Goal: Information Seeking & Learning: Learn about a topic

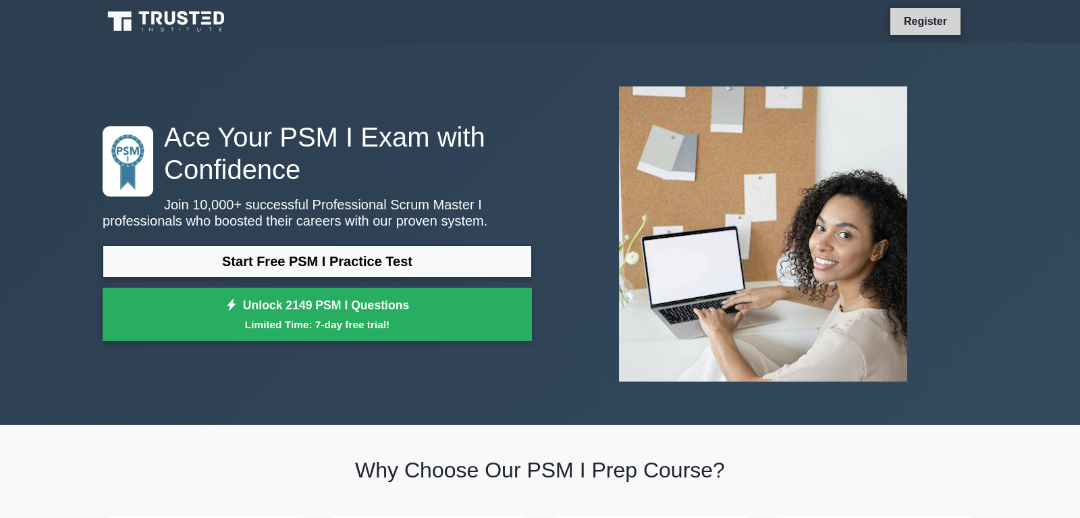
click at [936, 19] on link "Register" at bounding box center [925, 21] width 59 height 17
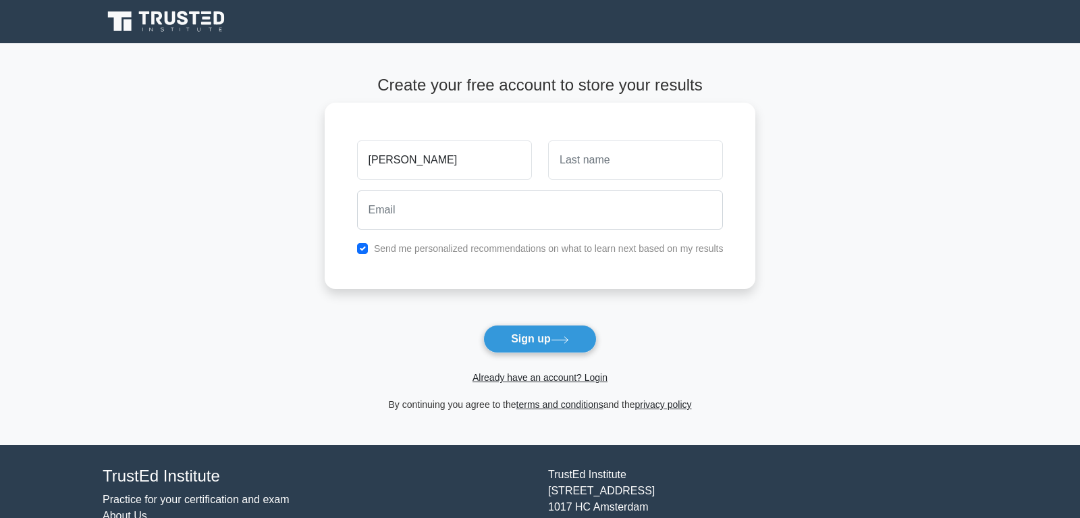
type input "pratik"
type input "pandey"
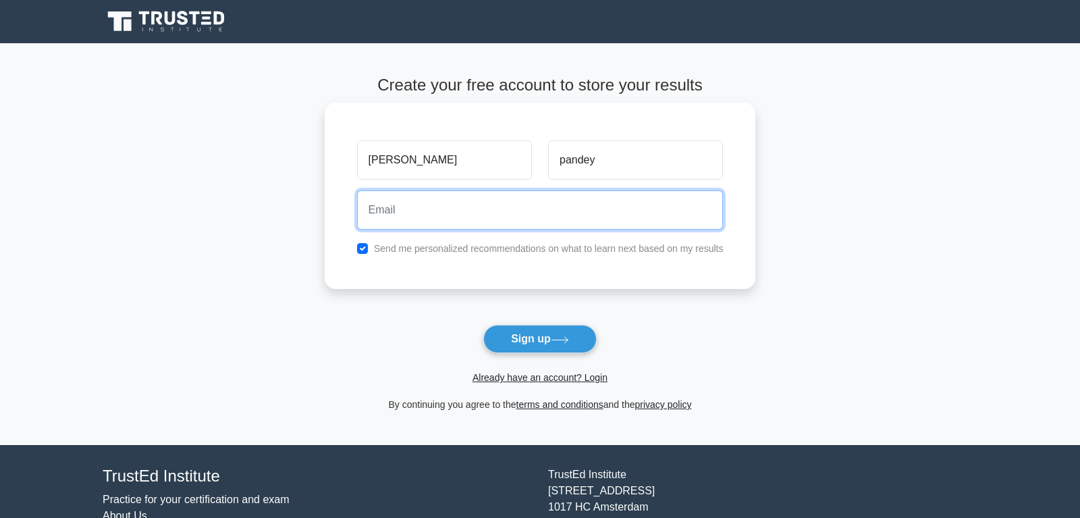
click at [464, 210] on input "email" at bounding box center [540, 209] width 367 height 39
type input "trimbak.om@gmail.com"
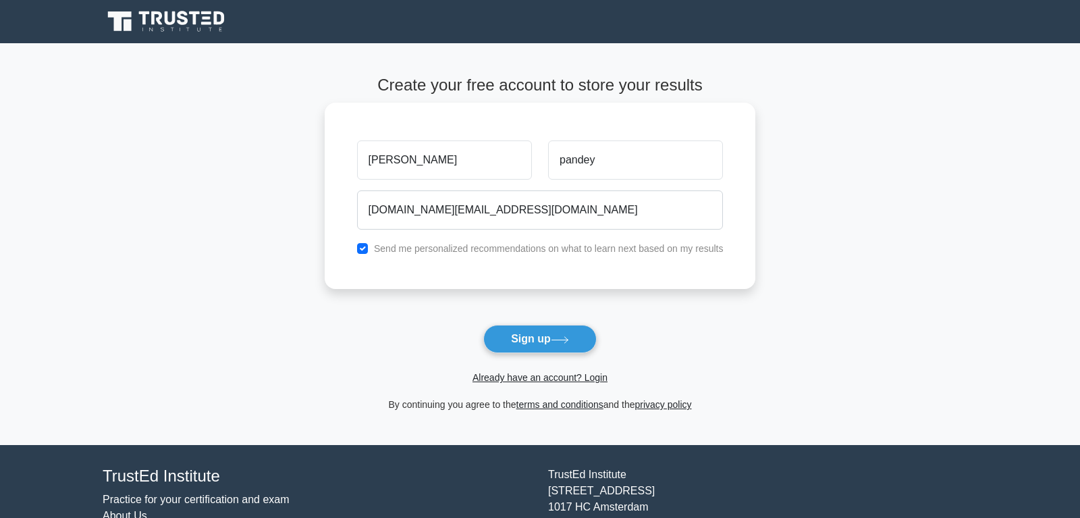
click at [453, 246] on label "Send me personalized recommendations on what to learn next based on my results" at bounding box center [549, 248] width 350 height 11
click at [358, 250] on input "checkbox" at bounding box center [362, 248] width 11 height 11
checkbox input "false"
click at [517, 341] on button "Sign up" at bounding box center [539, 339] width 113 height 28
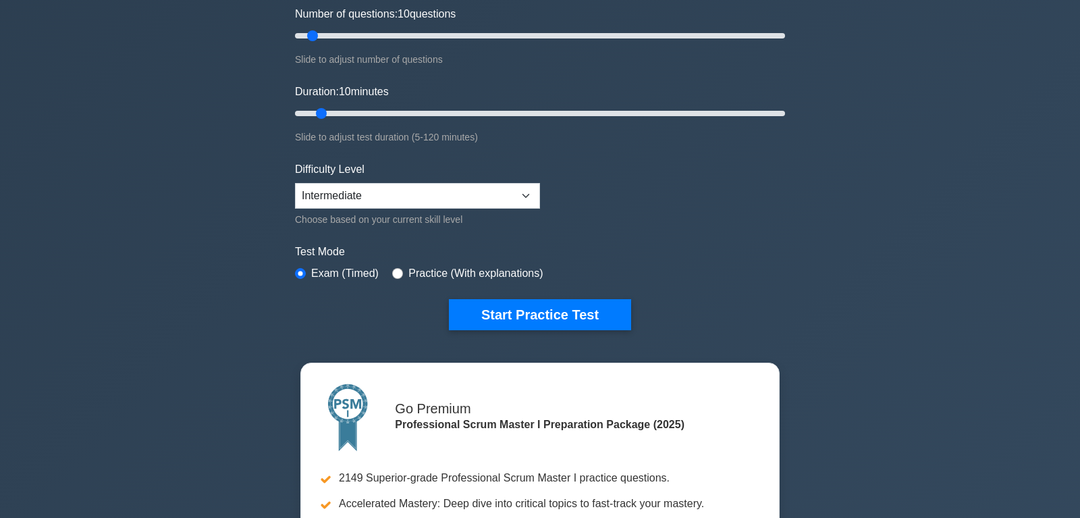
scroll to position [207, 0]
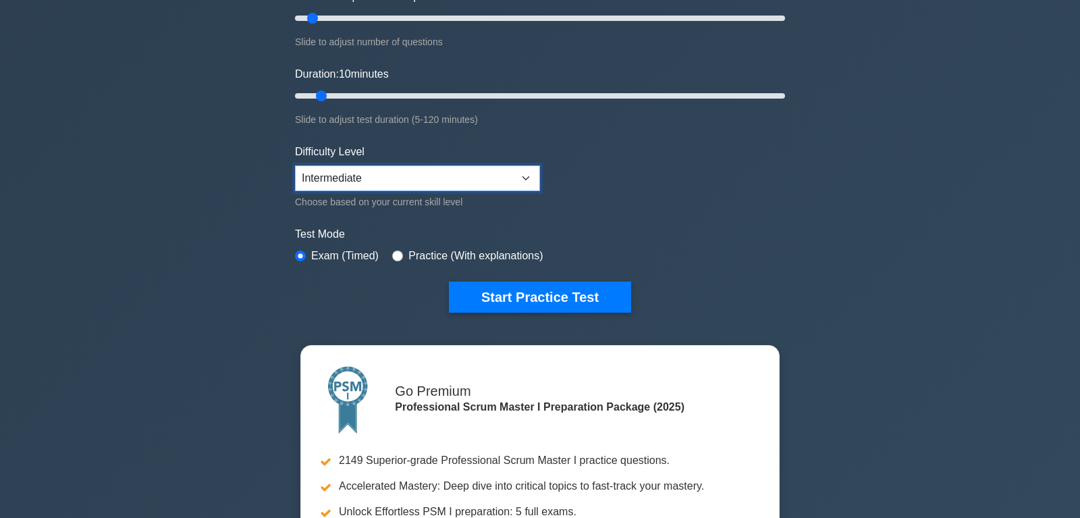
click at [295, 165] on select "Beginner Intermediate Expert" at bounding box center [417, 178] width 245 height 26
select select "expert"
click option "Expert" at bounding box center [0, 0] width 0 height 0
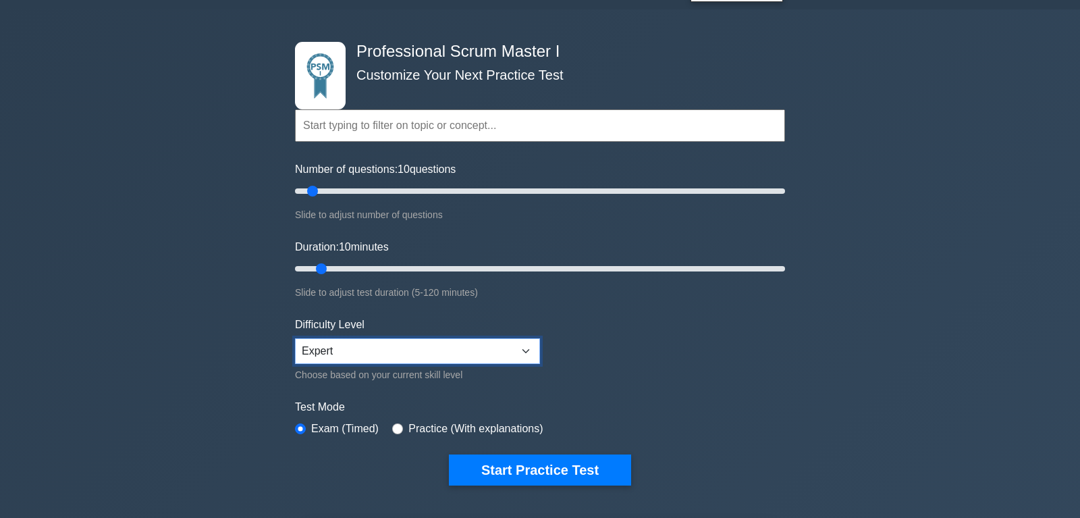
scroll to position [0, 0]
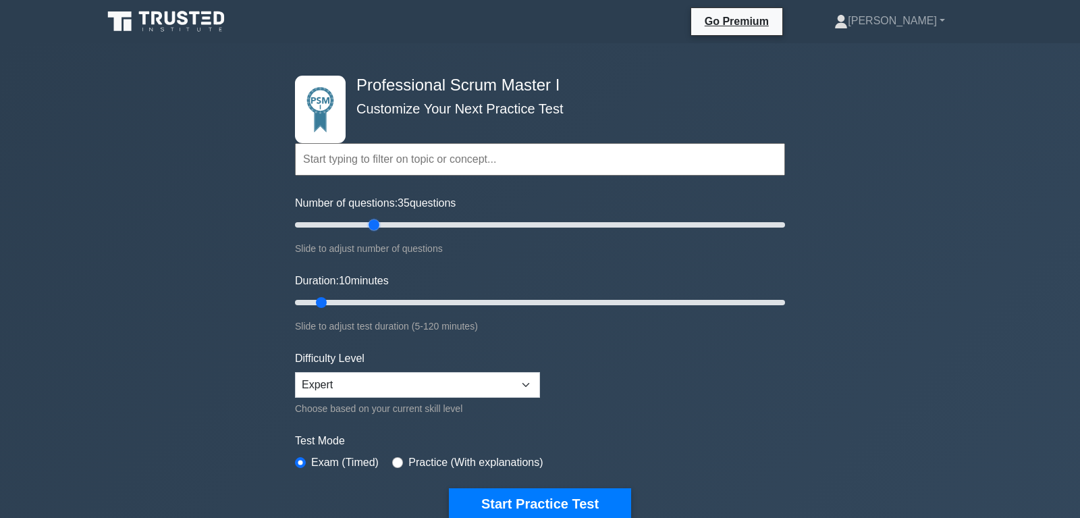
drag, startPoint x: 315, startPoint y: 222, endPoint x: 372, endPoint y: 218, distance: 57.5
type input "35"
click at [372, 218] on input "Number of questions: 35 questions" at bounding box center [540, 225] width 490 height 16
drag, startPoint x: 331, startPoint y: 300, endPoint x: 353, endPoint y: 298, distance: 22.4
type input "20"
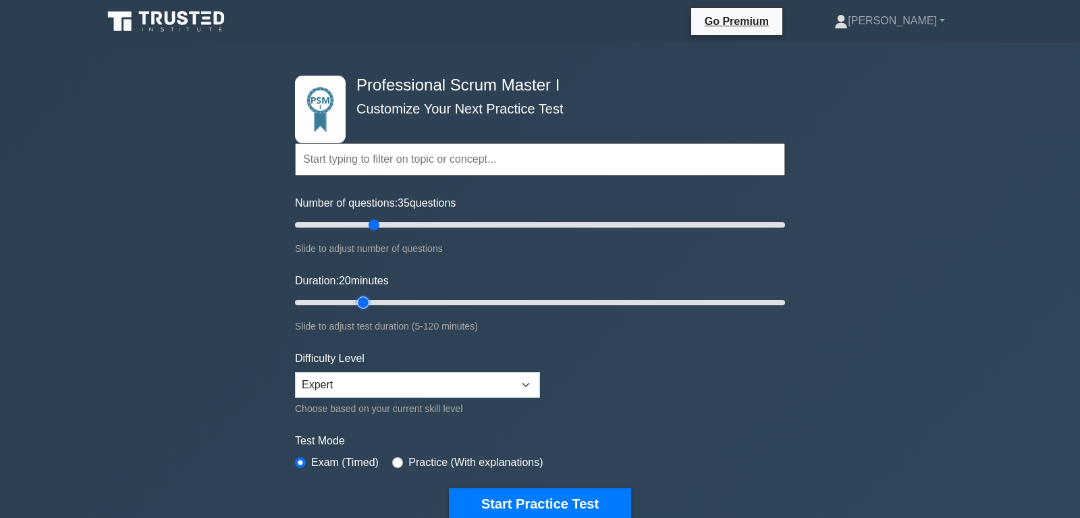
click at [353, 298] on input "Duration: 20 minutes" at bounding box center [540, 302] width 490 height 16
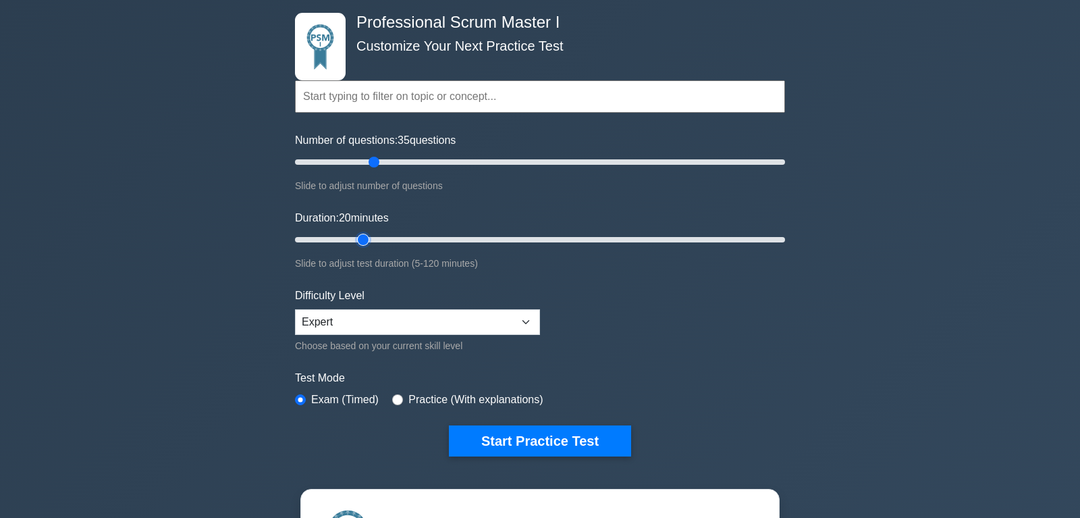
scroll to position [138, 0]
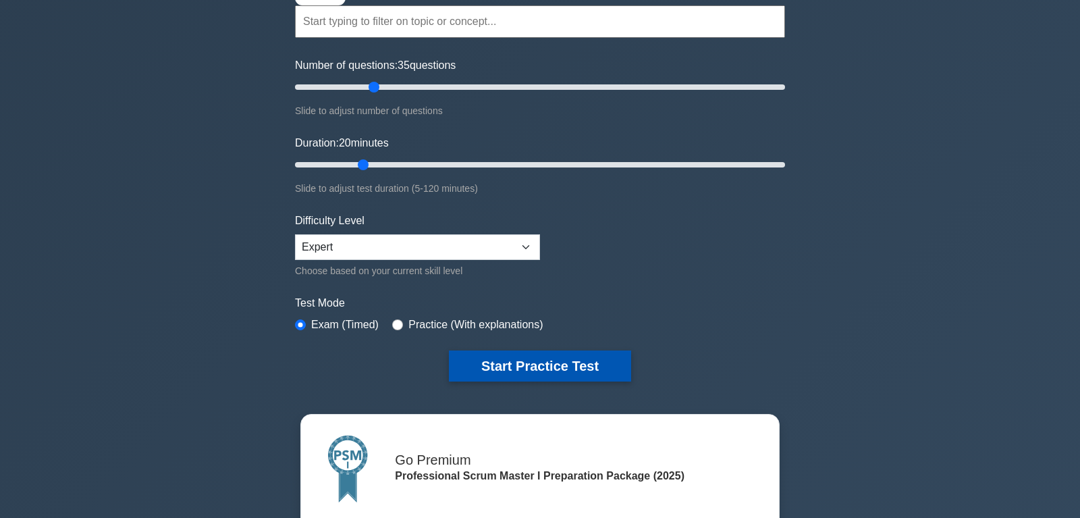
click at [605, 365] on button "Start Practice Test" at bounding box center [540, 365] width 182 height 31
drag, startPoint x: 371, startPoint y: 86, endPoint x: 326, endPoint y: 84, distance: 44.6
type input "15"
click at [326, 84] on input "Number of questions: 15 questions" at bounding box center [540, 87] width 490 height 16
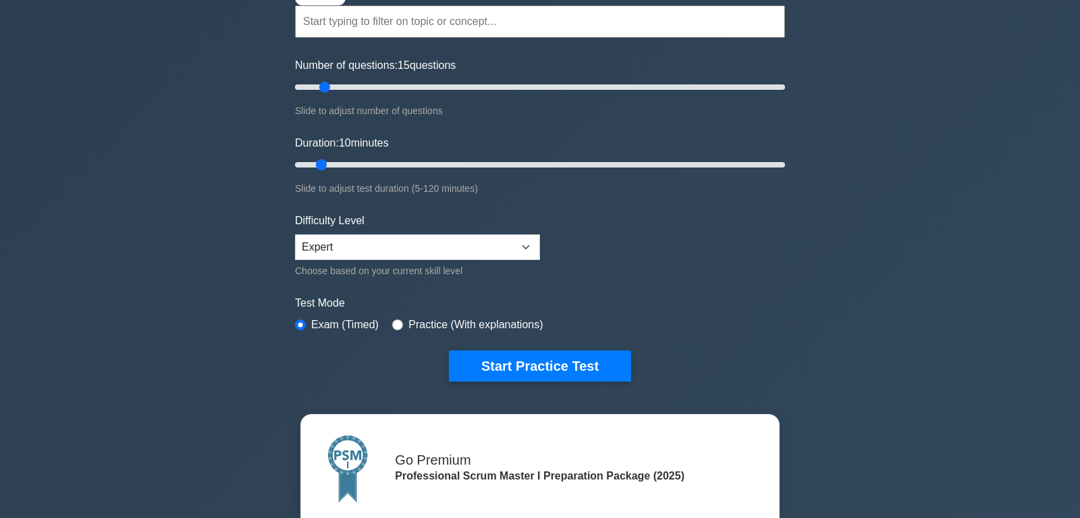
drag, startPoint x: 362, startPoint y: 162, endPoint x: 326, endPoint y: 162, distance: 35.8
type input "10"
click at [326, 162] on input "Duration: 10 minutes" at bounding box center [540, 165] width 490 height 16
click at [295, 234] on select "Beginner Intermediate Expert" at bounding box center [417, 247] width 245 height 26
select select "intermediate"
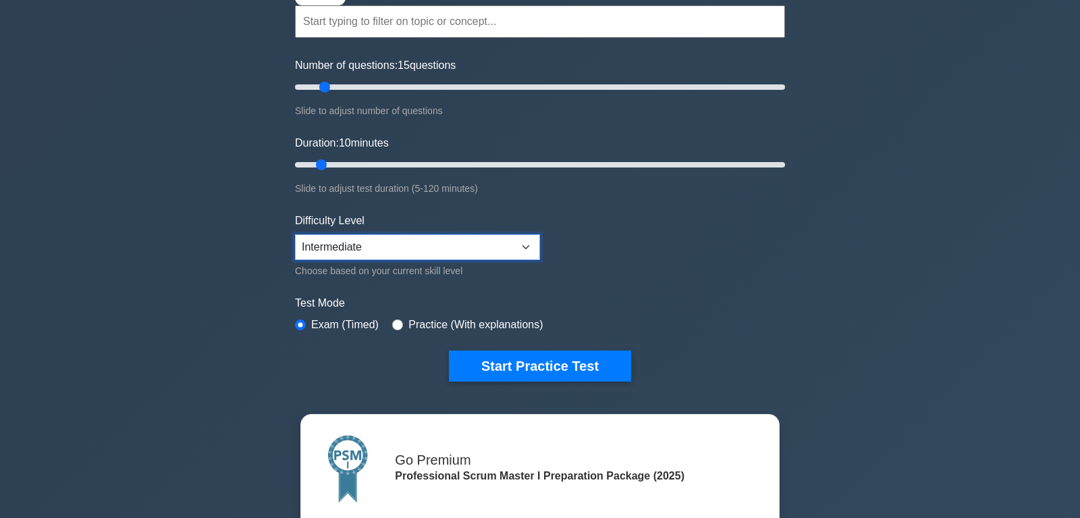
click option "Intermediate" at bounding box center [0, 0] width 0 height 0
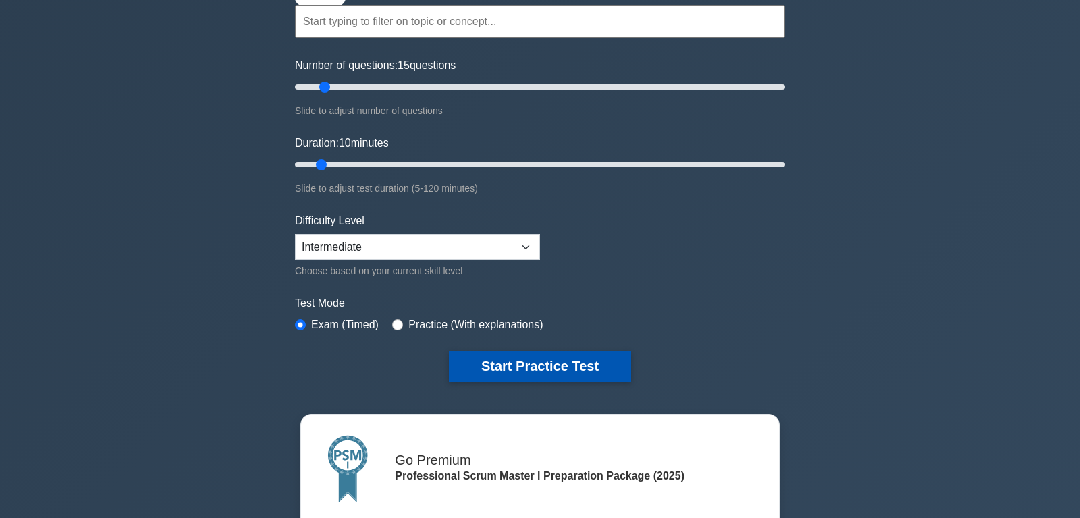
click at [565, 365] on button "Start Practice Test" at bounding box center [540, 365] width 182 height 31
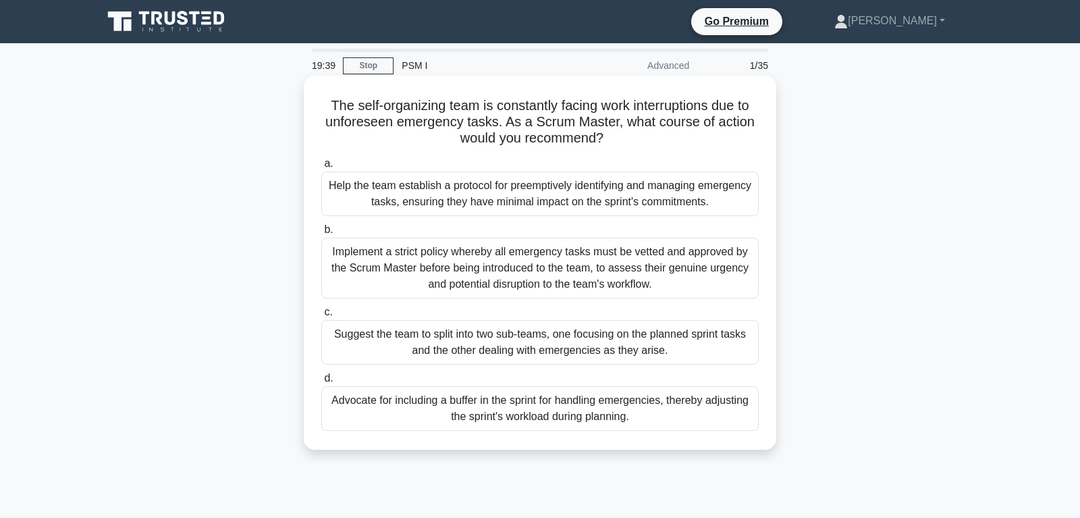
click at [554, 416] on div "Advocate for including a buffer in the sprint for handling emergencies, thereby…" at bounding box center [539, 408] width 437 height 45
click at [321, 383] on input "d. Advocate for including a buffer in the sprint for handling emergencies, ther…" at bounding box center [321, 378] width 0 height 9
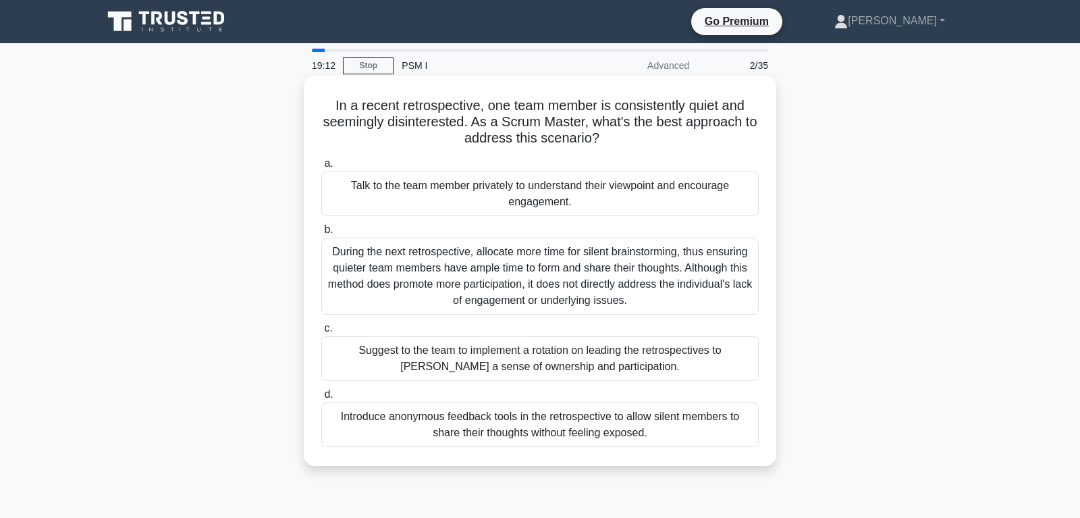
click at [572, 188] on div "Talk to the team member privately to understand their viewpoint and encourage e…" at bounding box center [539, 193] width 437 height 45
click at [321, 168] on input "a. Talk to the team member privately to understand their viewpoint and encourag…" at bounding box center [321, 163] width 0 height 9
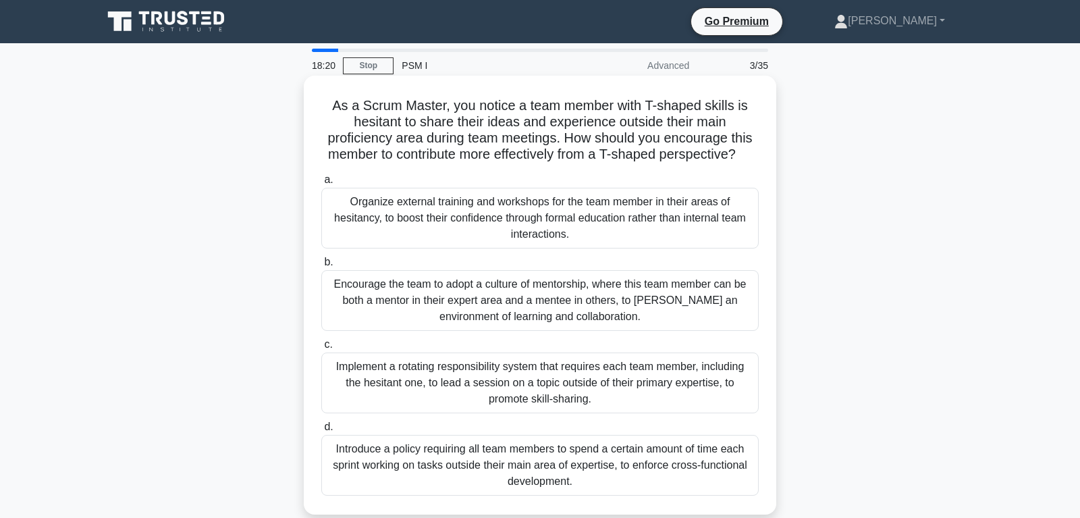
click at [527, 298] on div "Encourage the team to adopt a culture of mentorship, where this team member can…" at bounding box center [539, 300] width 437 height 61
click at [321, 267] on input "b. Encourage the team to adopt a culture of mentorship, where this team member …" at bounding box center [321, 262] width 0 height 9
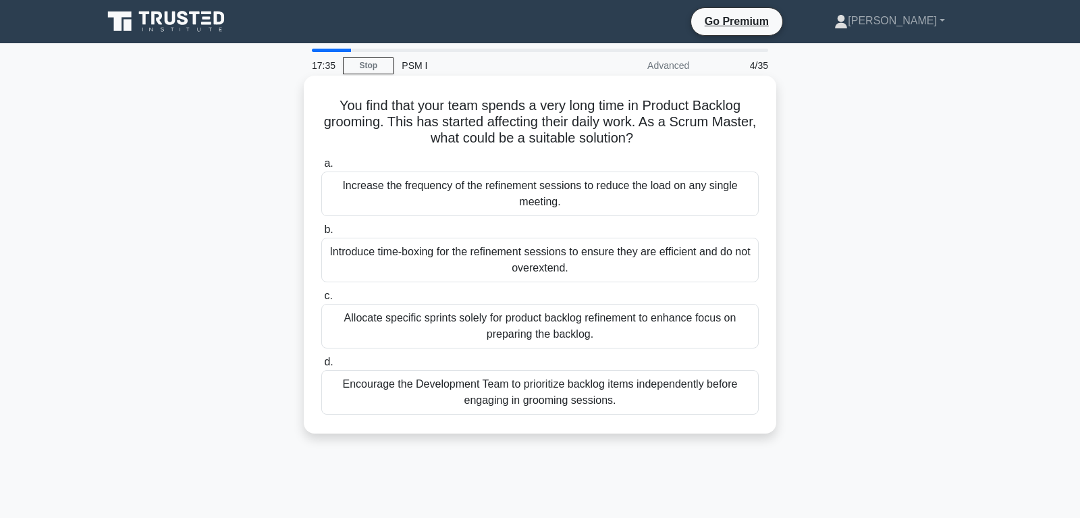
click at [504, 269] on div "Introduce time-boxing for the refinement sessions to ensure they are efficient …" at bounding box center [539, 260] width 437 height 45
click at [321, 234] on input "b. Introduce time-boxing for the refinement sessions to ensure they are efficie…" at bounding box center [321, 229] width 0 height 9
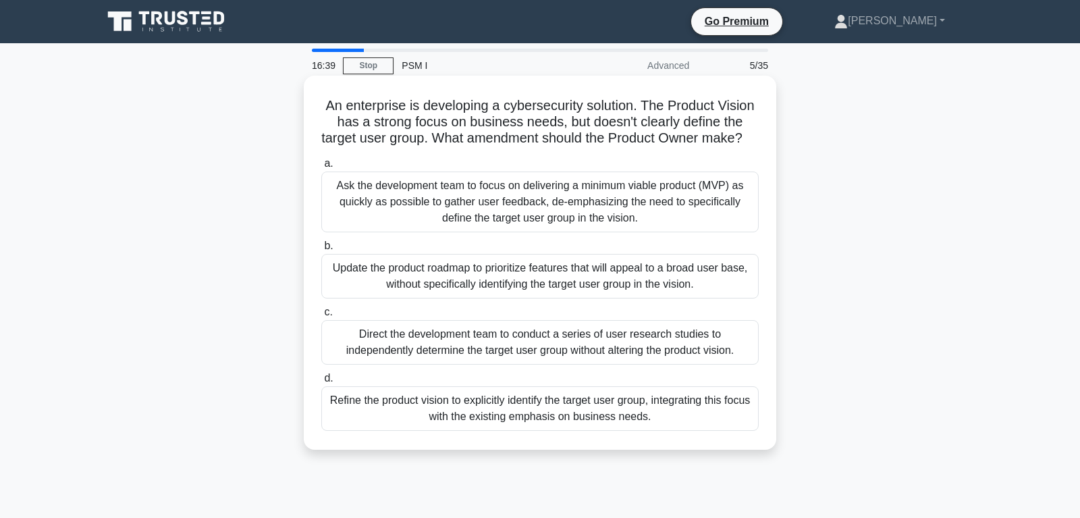
click at [530, 429] on div "Refine the product vision to explicitly identify the target user group, integra…" at bounding box center [539, 408] width 437 height 45
click at [321, 383] on input "d. Refine the product vision to explicitly identify the target user group, inte…" at bounding box center [321, 378] width 0 height 9
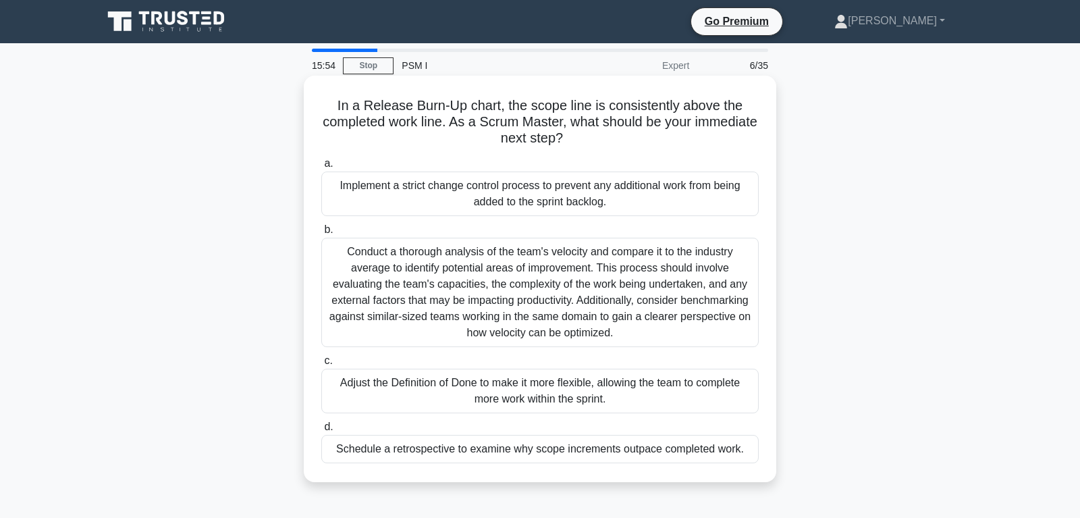
click at [471, 455] on div "Schedule a retrospective to examine why scope increments outpace completed work." at bounding box center [539, 449] width 437 height 28
click at [321, 431] on input "d. Schedule a retrospective to examine why scope increments outpace completed w…" at bounding box center [321, 427] width 0 height 9
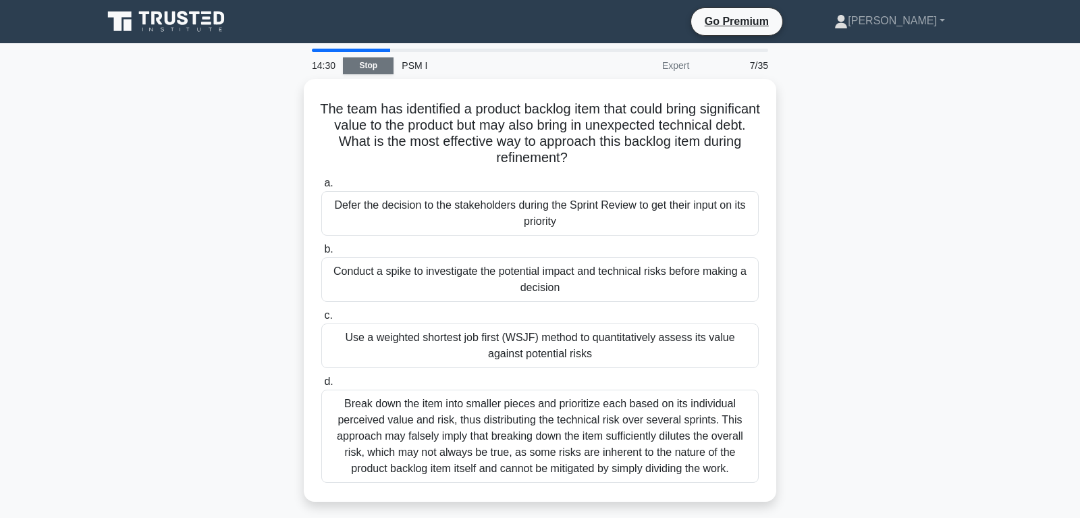
click at [364, 67] on link "Stop" at bounding box center [368, 65] width 51 height 17
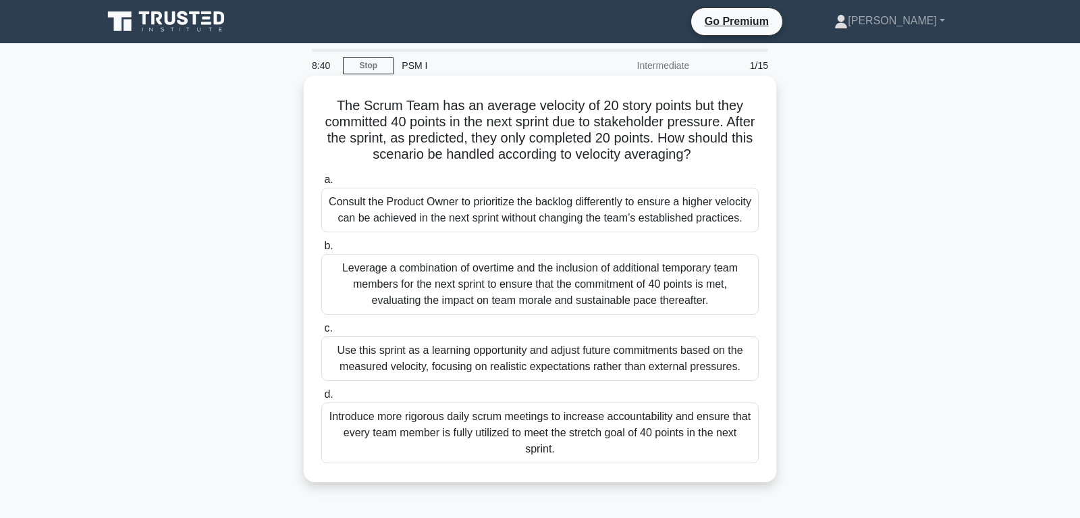
click at [461, 381] on div "Use this sprint as a learning opportunity and adjust future commitments based o…" at bounding box center [539, 358] width 437 height 45
click at [321, 333] on input "c. Use this sprint as a learning opportunity and adjust future commitments base…" at bounding box center [321, 328] width 0 height 9
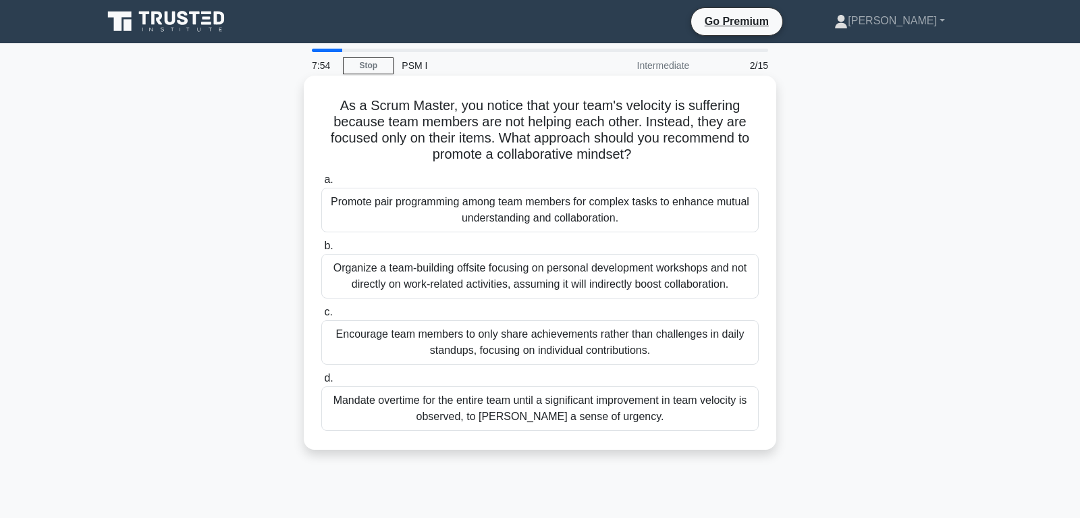
click at [487, 286] on div "Organize a team-building offsite focusing on personal development workshops and…" at bounding box center [539, 276] width 437 height 45
click at [321, 250] on input "b. Organize a team-building offsite focusing on personal development workshops …" at bounding box center [321, 246] width 0 height 9
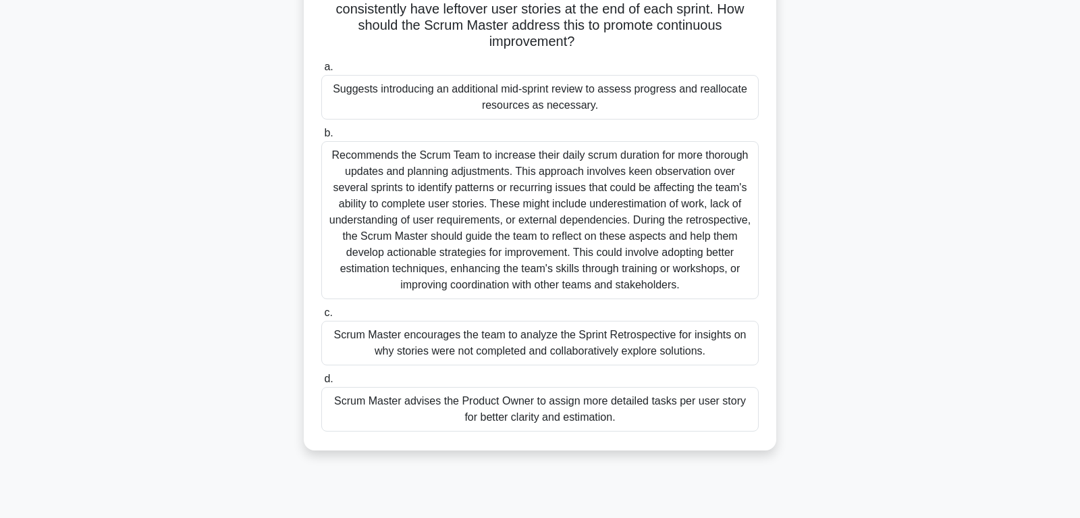
scroll to position [138, 0]
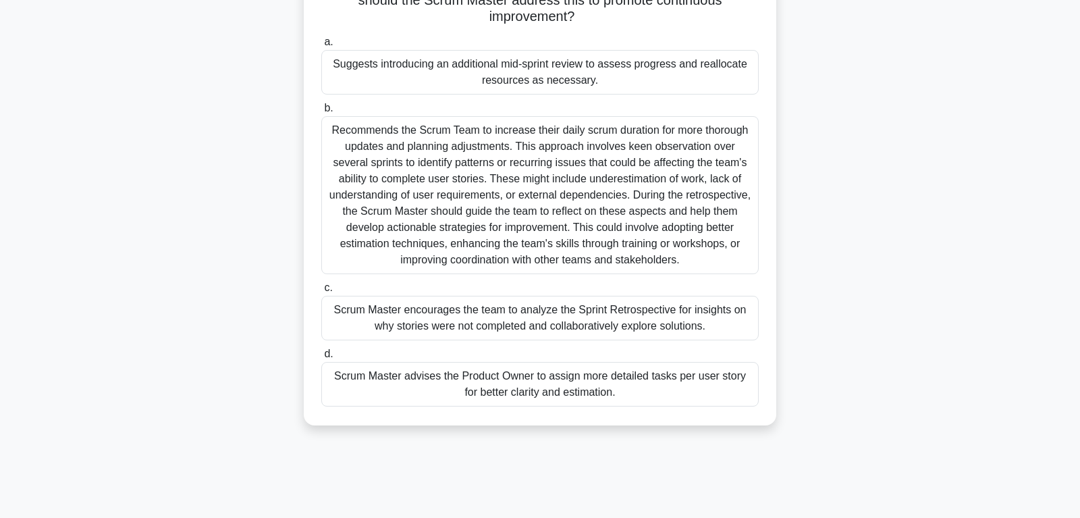
click at [484, 329] on div "Scrum Master encourages the team to analyze the Sprint Retrospective for insigh…" at bounding box center [539, 318] width 437 height 45
click at [321, 292] on input "c. Scrum Master encourages the team to analyze the Sprint Retrospective for ins…" at bounding box center [321, 288] width 0 height 9
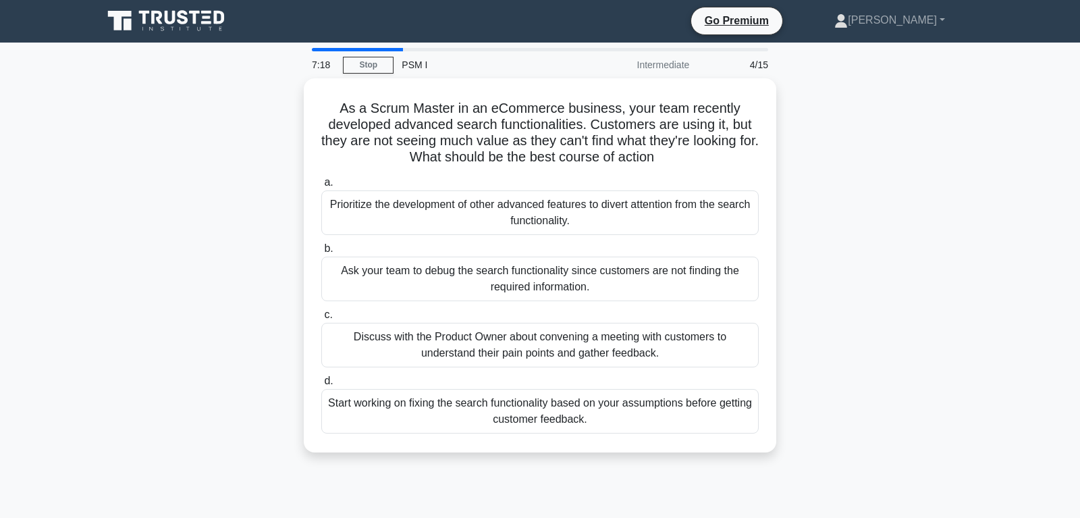
scroll to position [0, 0]
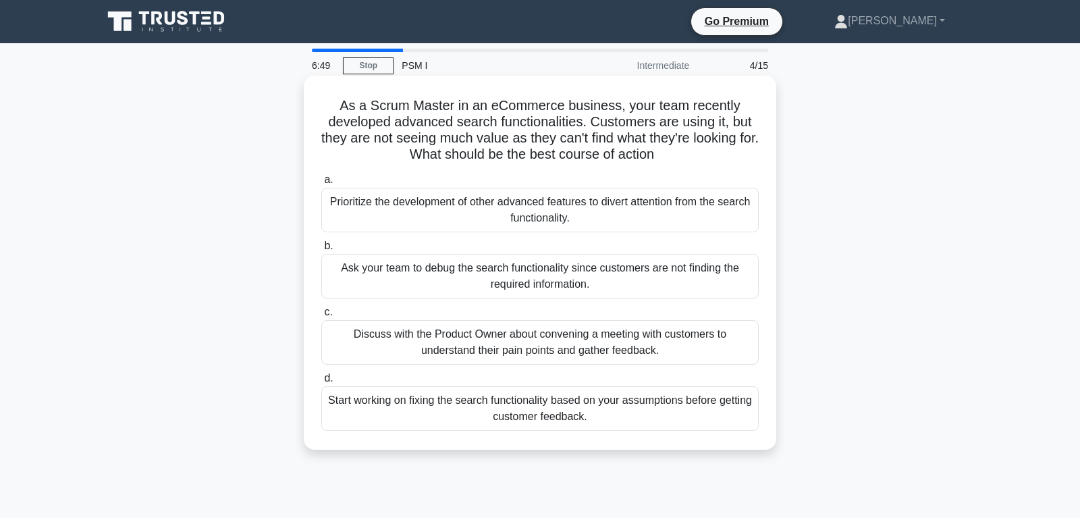
click at [642, 355] on div "Discuss with the Product Owner about convening a meeting with customers to unde…" at bounding box center [539, 342] width 437 height 45
click at [321, 317] on input "c. Discuss with the Product Owner about convening a meeting with customers to u…" at bounding box center [321, 312] width 0 height 9
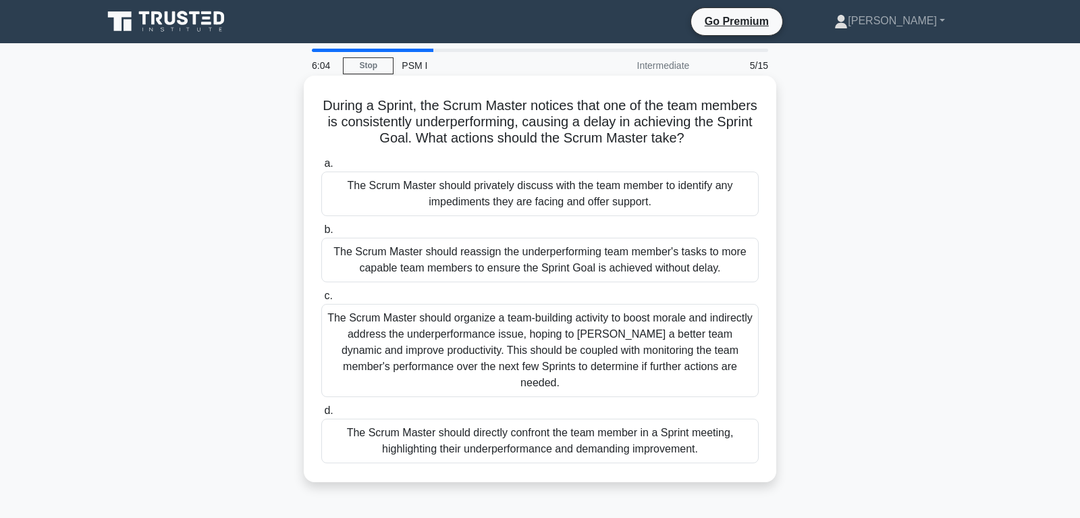
click at [478, 205] on div "The Scrum Master should privately discuss with the team member to identify any …" at bounding box center [539, 193] width 437 height 45
click at [321, 168] on input "a. The Scrum Master should privately discuss with the team member to identify a…" at bounding box center [321, 163] width 0 height 9
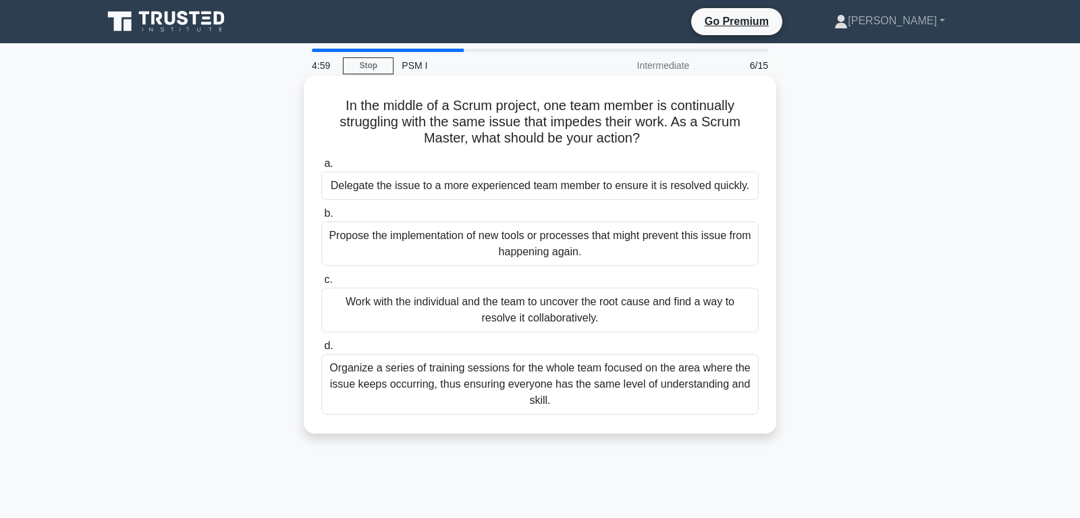
click at [605, 314] on div "Work with the individual and the team to uncover the root cause and find a way …" at bounding box center [539, 310] width 437 height 45
click at [321, 284] on input "c. Work with the individual and the team to uncover the root cause and find a w…" at bounding box center [321, 279] width 0 height 9
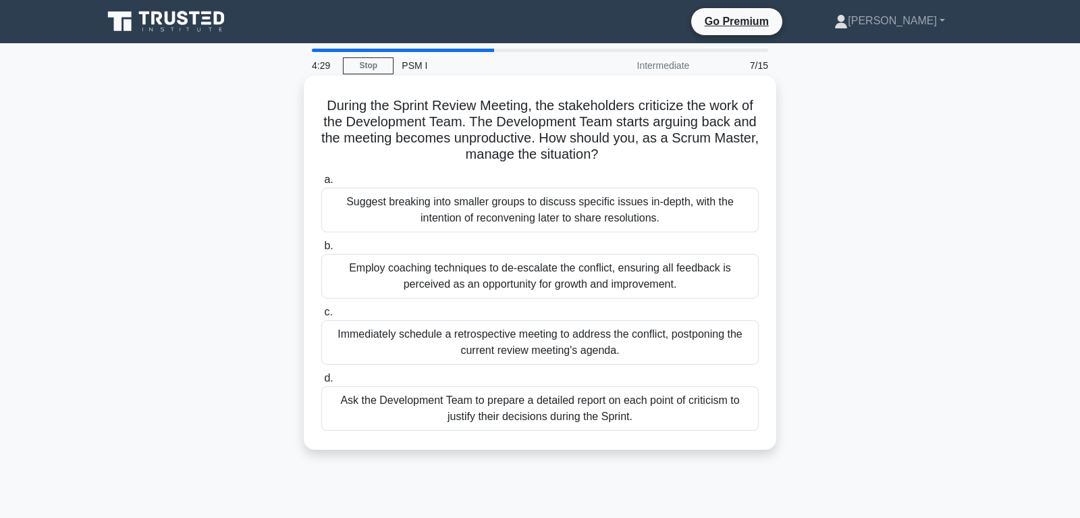
click at [628, 286] on div "Employ coaching techniques to de-escalate the conflict, ensuring all feedback i…" at bounding box center [539, 276] width 437 height 45
click at [321, 250] on input "b. Employ coaching techniques to de-escalate the conflict, ensuring all feedbac…" at bounding box center [321, 246] width 0 height 9
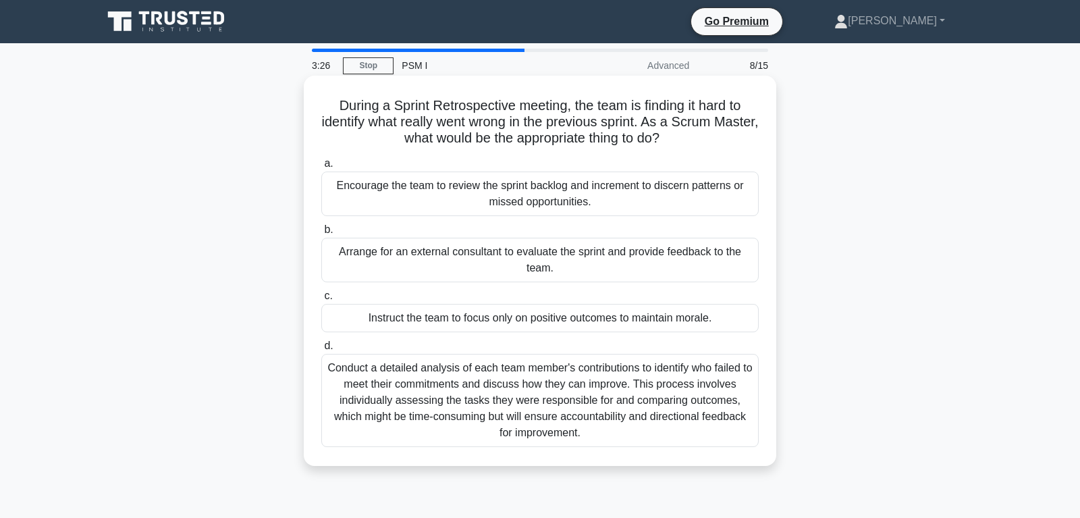
click at [567, 393] on div "Conduct a detailed analysis of each team member's contributions to identify who…" at bounding box center [539, 400] width 437 height 93
click at [321, 350] on input "d. Conduct a detailed analysis of each team member's contributions to identify …" at bounding box center [321, 346] width 0 height 9
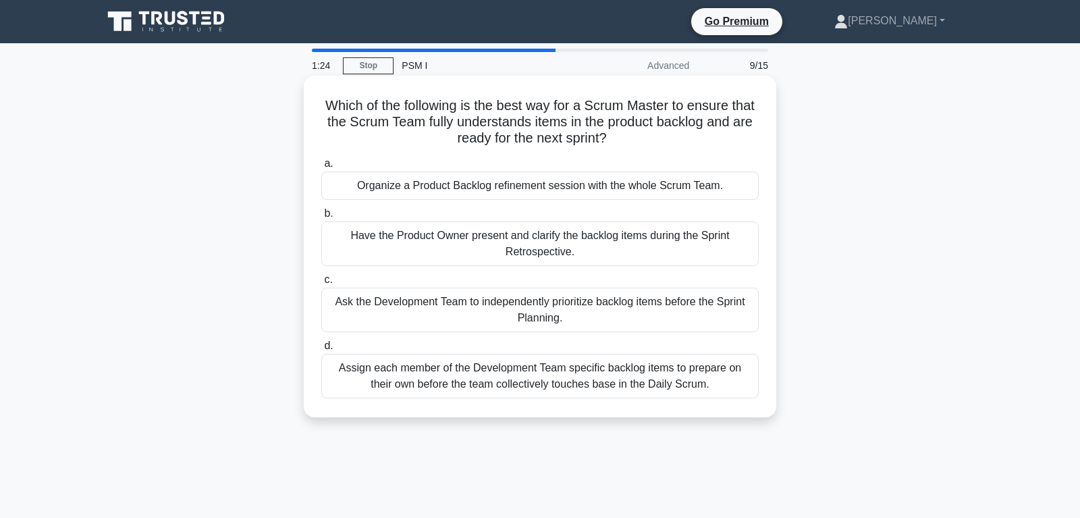
click at [656, 249] on div "Have the Product Owner present and clarify the backlog items during the Sprint …" at bounding box center [539, 243] width 437 height 45
click at [321, 218] on input "b. Have the Product Owner present and clarify the backlog items during the Spri…" at bounding box center [321, 213] width 0 height 9
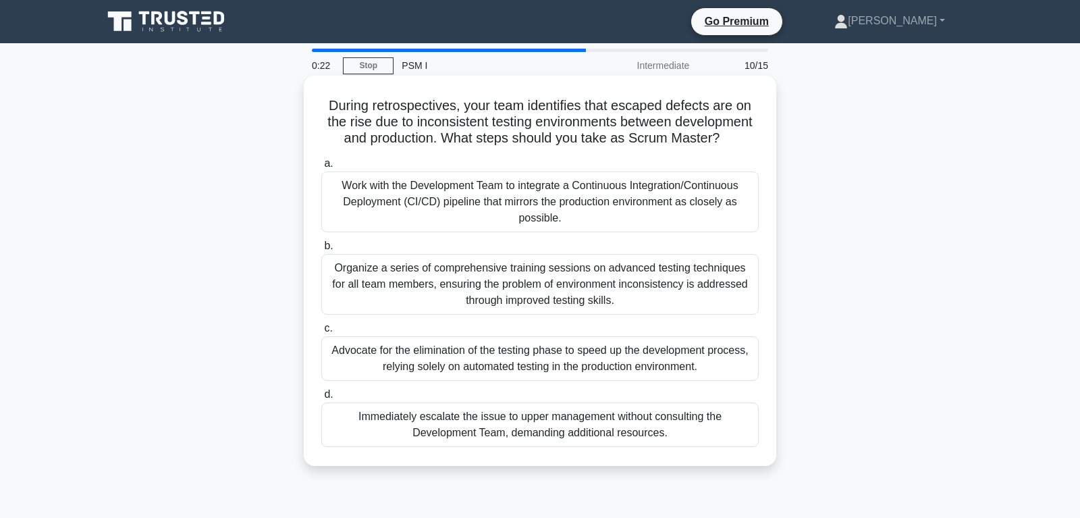
click at [657, 292] on div "Organize a series of comprehensive training sessions on advanced testing techni…" at bounding box center [539, 284] width 437 height 61
click at [321, 250] on input "b. Organize a series of comprehensive training sessions on advanced testing tec…" at bounding box center [321, 246] width 0 height 9
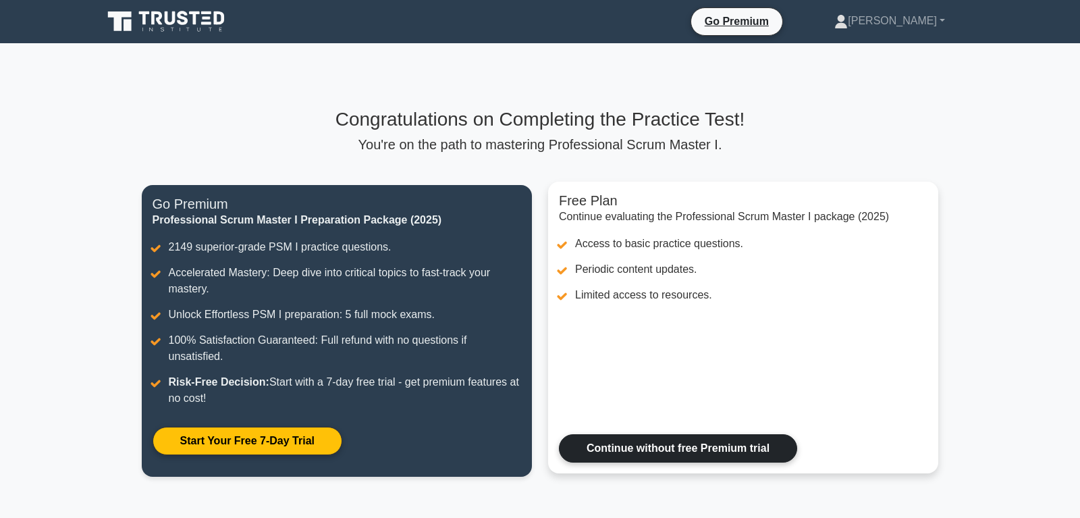
click at [716, 454] on link "Continue without free Premium trial" at bounding box center [678, 448] width 238 height 28
